Goal: Find contact information: Find contact information

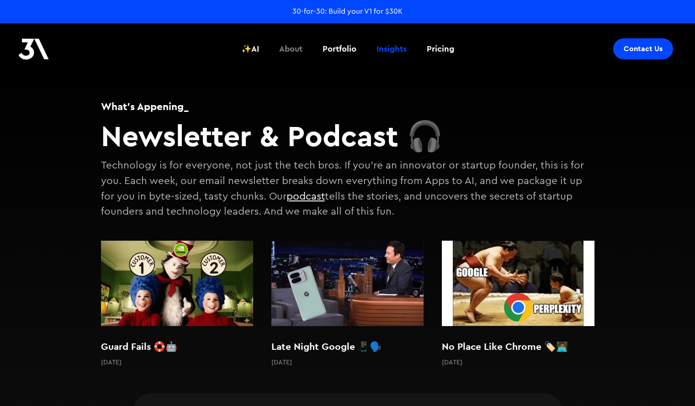
click at [285, 49] on div "About" at bounding box center [290, 49] width 23 height 12
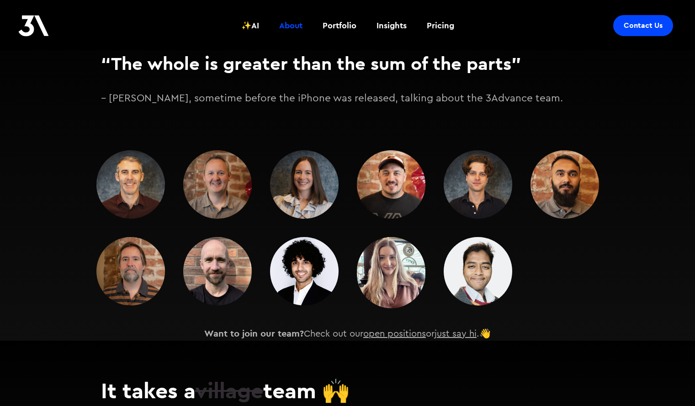
scroll to position [1203, 0]
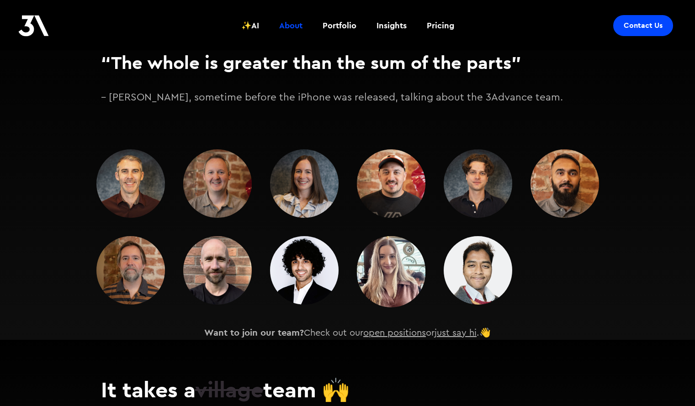
click at [116, 179] on img at bounding box center [130, 183] width 68 height 68
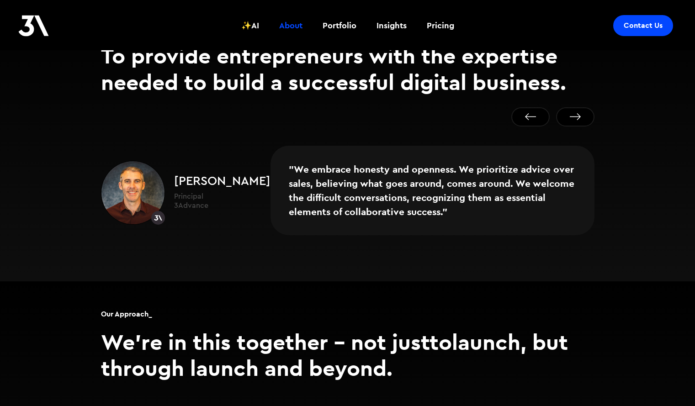
scroll to position [604, 0]
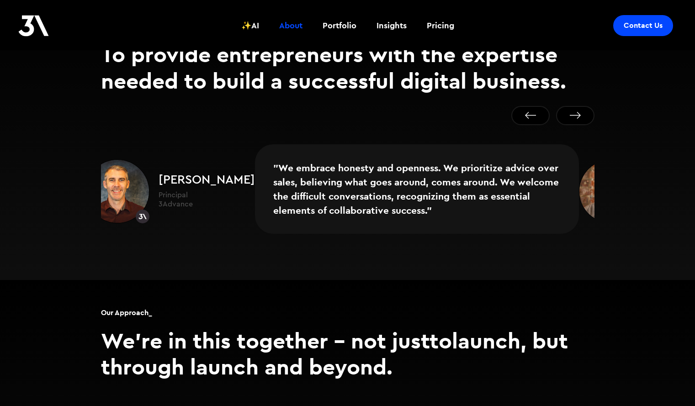
drag, startPoint x: 171, startPoint y: 163, endPoint x: 174, endPoint y: 168, distance: 5.1
click at [174, 174] on div "[PERSON_NAME] Principal 3Advance" at bounding box center [201, 192] width 105 height 36
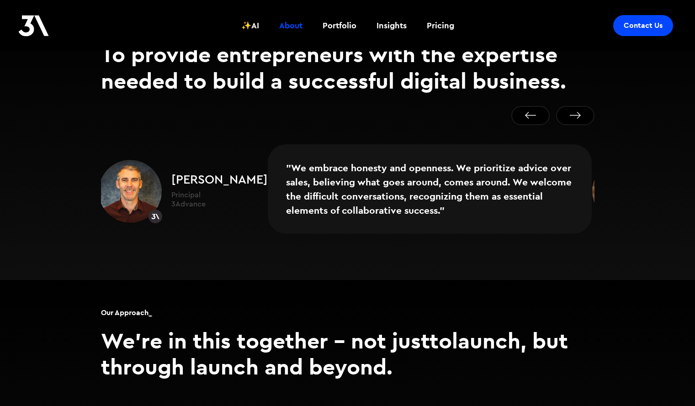
drag, startPoint x: 169, startPoint y: 162, endPoint x: 171, endPoint y: 169, distance: 7.2
click at [171, 174] on div "[PERSON_NAME] Principal 3Advance" at bounding box center [214, 192] width 105 height 36
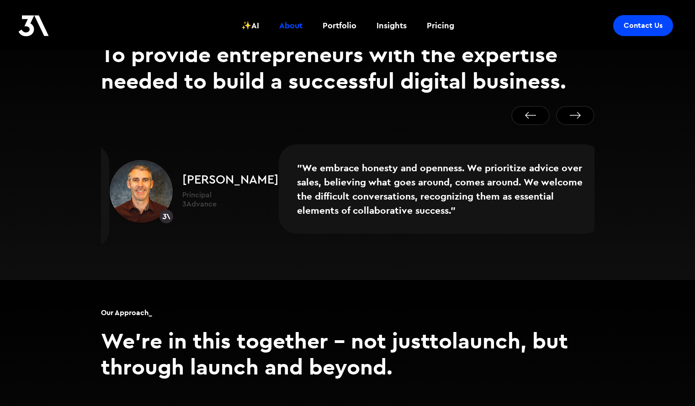
drag, startPoint x: 251, startPoint y: 162, endPoint x: 246, endPoint y: 158, distance: 6.8
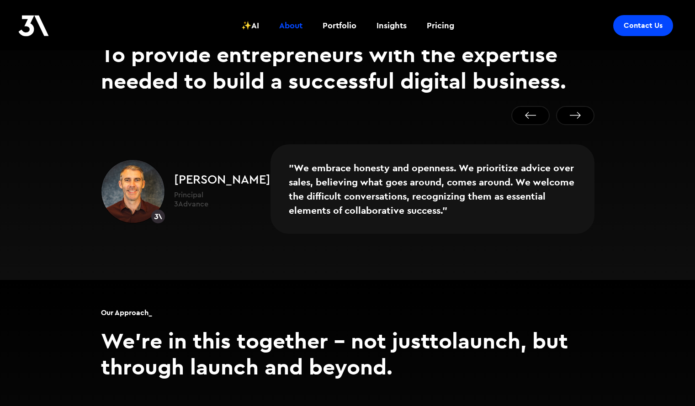
drag, startPoint x: 246, startPoint y: 158, endPoint x: 408, endPoint y: 140, distance: 163.0
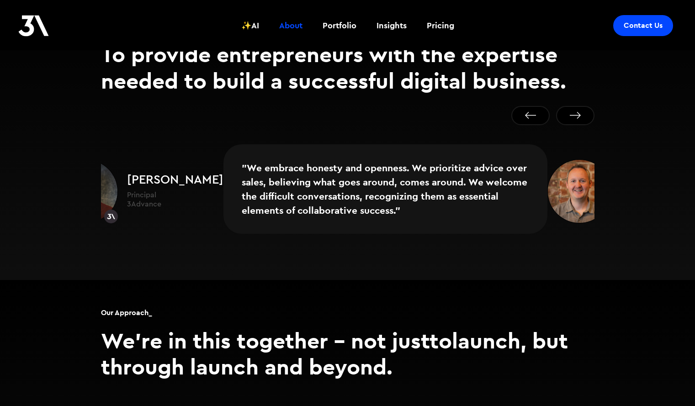
drag, startPoint x: 232, startPoint y: 186, endPoint x: 241, endPoint y: 171, distance: 16.8
click at [241, 171] on div ""We embrace honesty and openness. We prioritize advice over sales, believing wh…" at bounding box center [300, 191] width 493 height 95
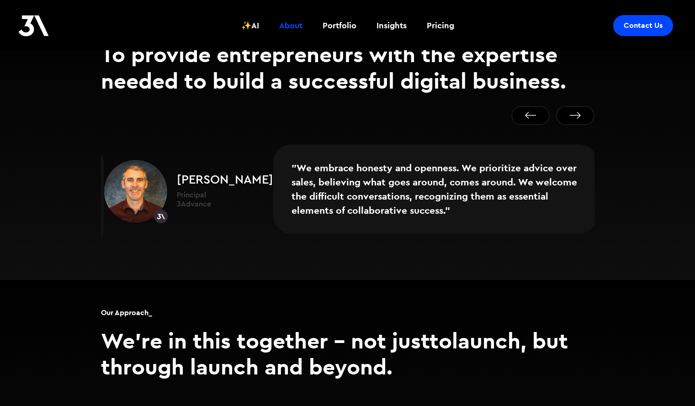
drag, startPoint x: 169, startPoint y: 165, endPoint x: 197, endPoint y: 163, distance: 27.5
click at [197, 174] on div "[PERSON_NAME] Principal 3Advance" at bounding box center [220, 192] width 105 height 36
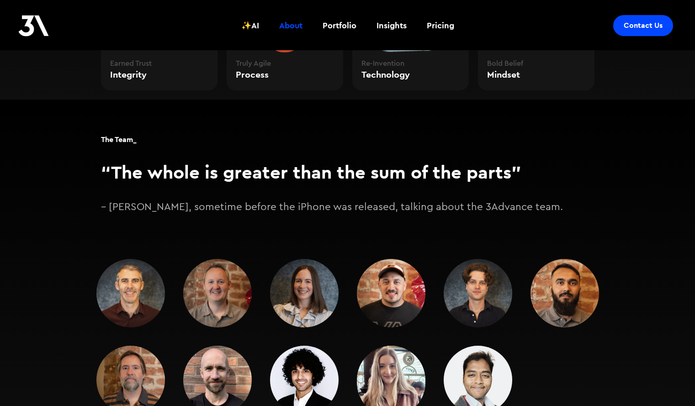
scroll to position [1377, 0]
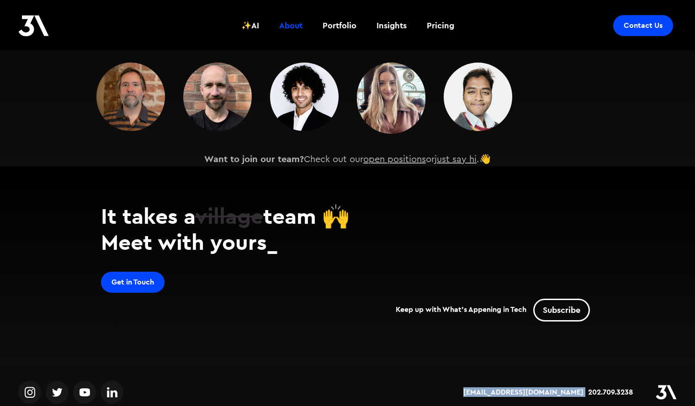
drag, startPoint x: 504, startPoint y: 379, endPoint x: 585, endPoint y: 372, distance: 81.6
click at [585, 381] on div "[EMAIL_ADDRESS][DOMAIN_NAME] / 202.709.3238" at bounding box center [512, 392] width 329 height 23
copy div "[EMAIL_ADDRESS][DOMAIN_NAME] /"
click at [490, 381] on div "[EMAIL_ADDRESS][DOMAIN_NAME] / 202.709.3238" at bounding box center [512, 392] width 329 height 23
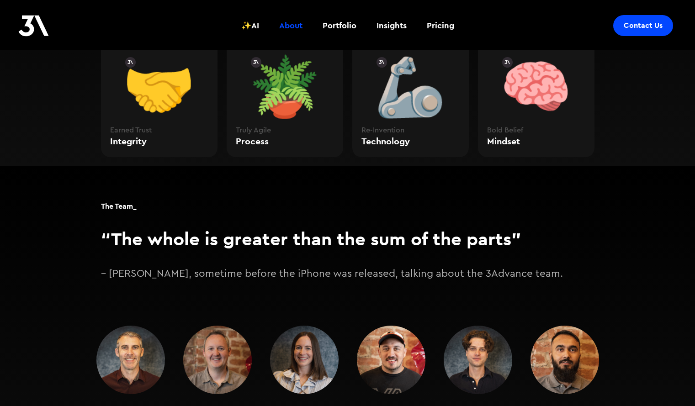
scroll to position [950, 0]
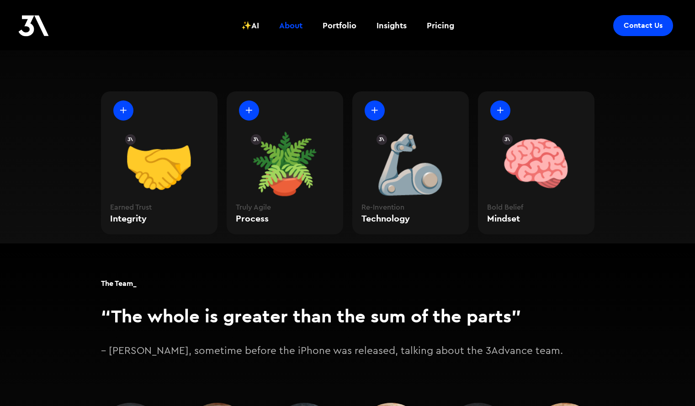
click at [646, 29] on div "Contact Us" at bounding box center [642, 25] width 39 height 9
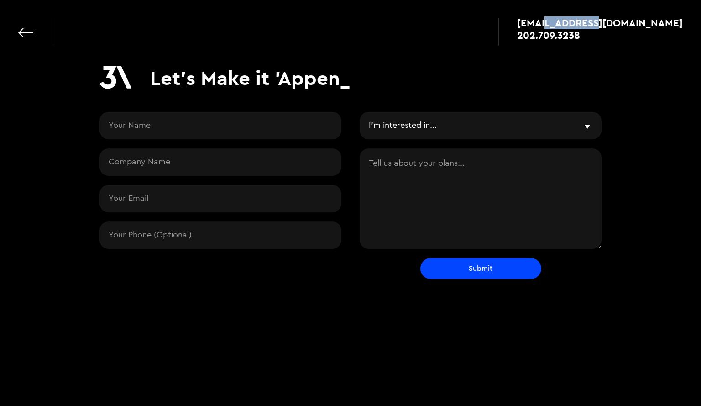
drag, startPoint x: 613, startPoint y: 16, endPoint x: 662, endPoint y: 21, distance: 48.7
click at [662, 21] on div "apps@3advance.com 202.709.3238" at bounding box center [350, 27] width 701 height 55
copy div "3advance."
